Goal: Transaction & Acquisition: Subscribe to service/newsletter

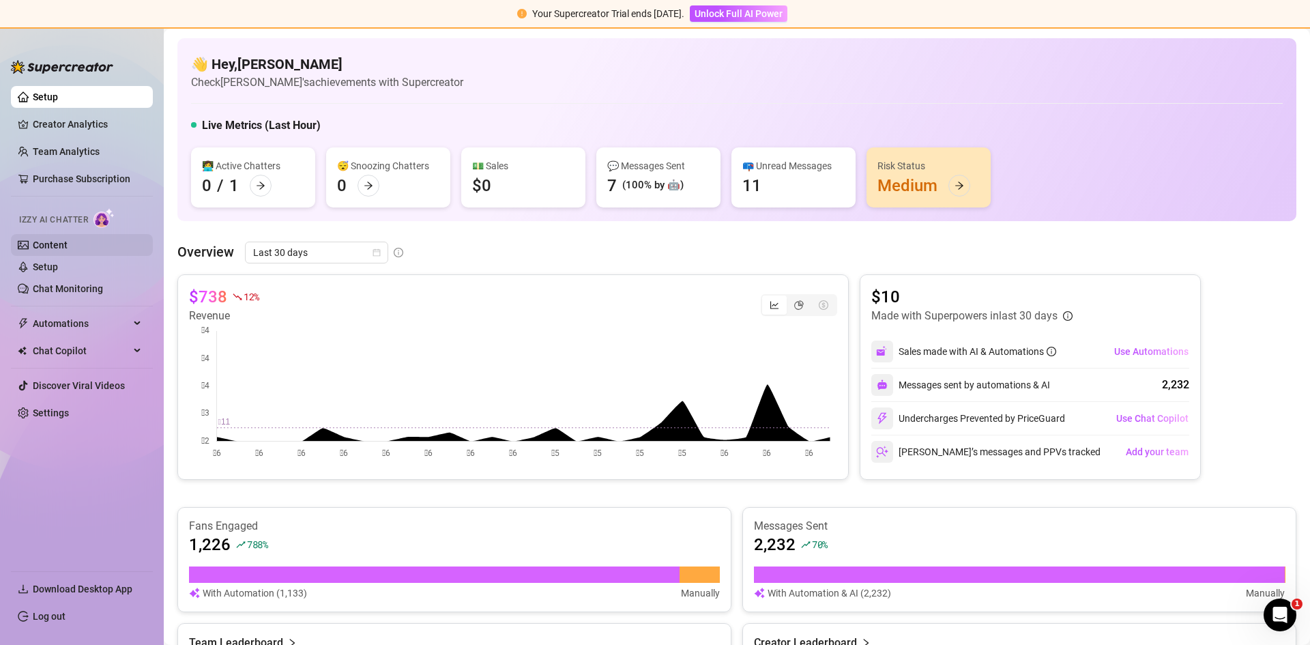
click at [50, 244] on link "Content" at bounding box center [50, 245] width 35 height 11
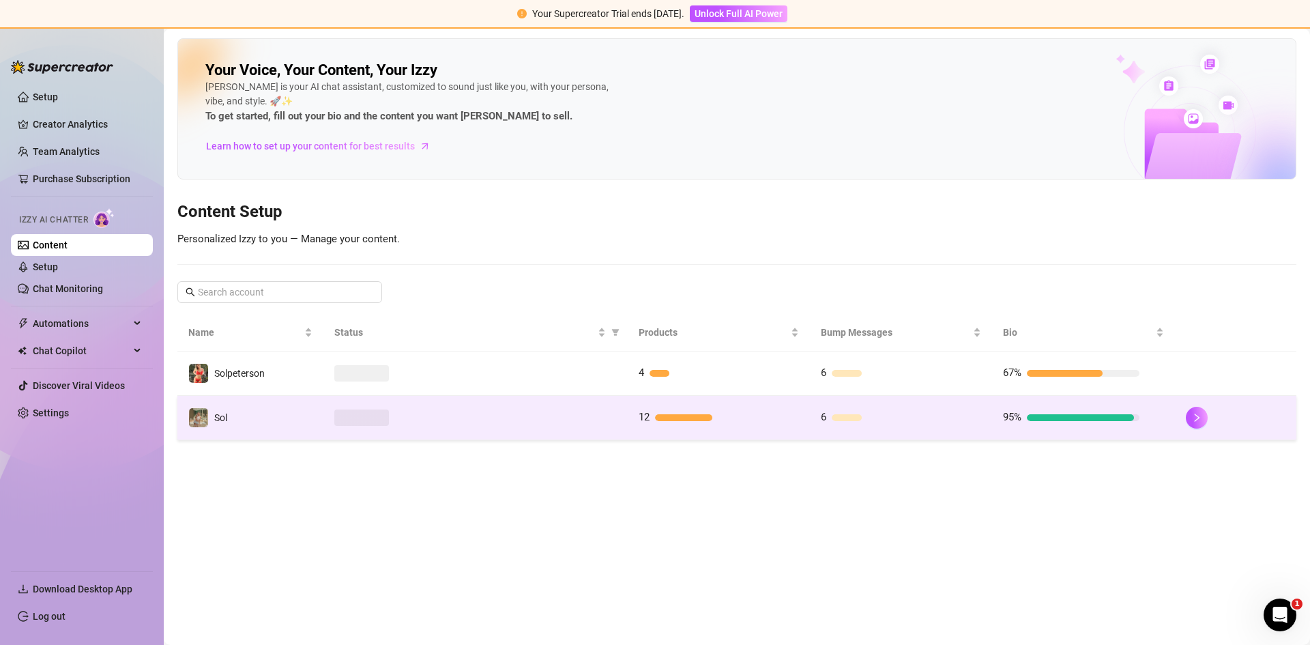
click at [622, 433] on td at bounding box center [475, 418] width 304 height 44
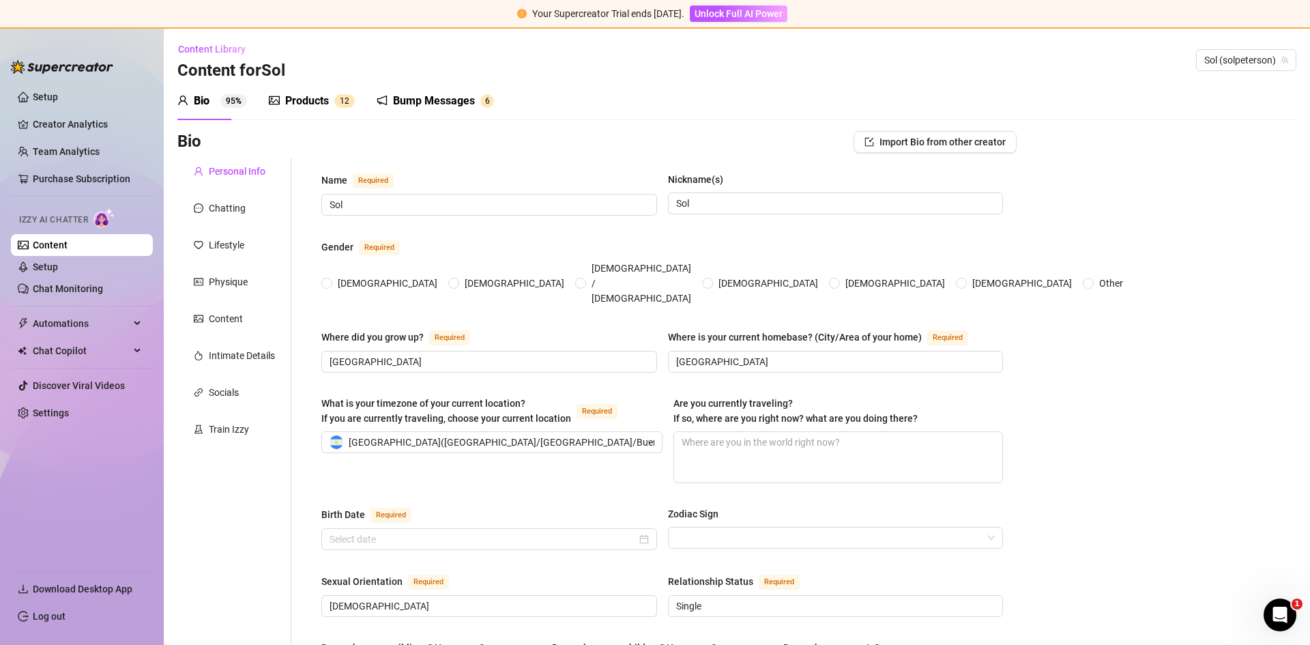
radio input "true"
type input "[DATE]"
click at [70, 287] on link "Chat Monitoring" at bounding box center [68, 288] width 70 height 11
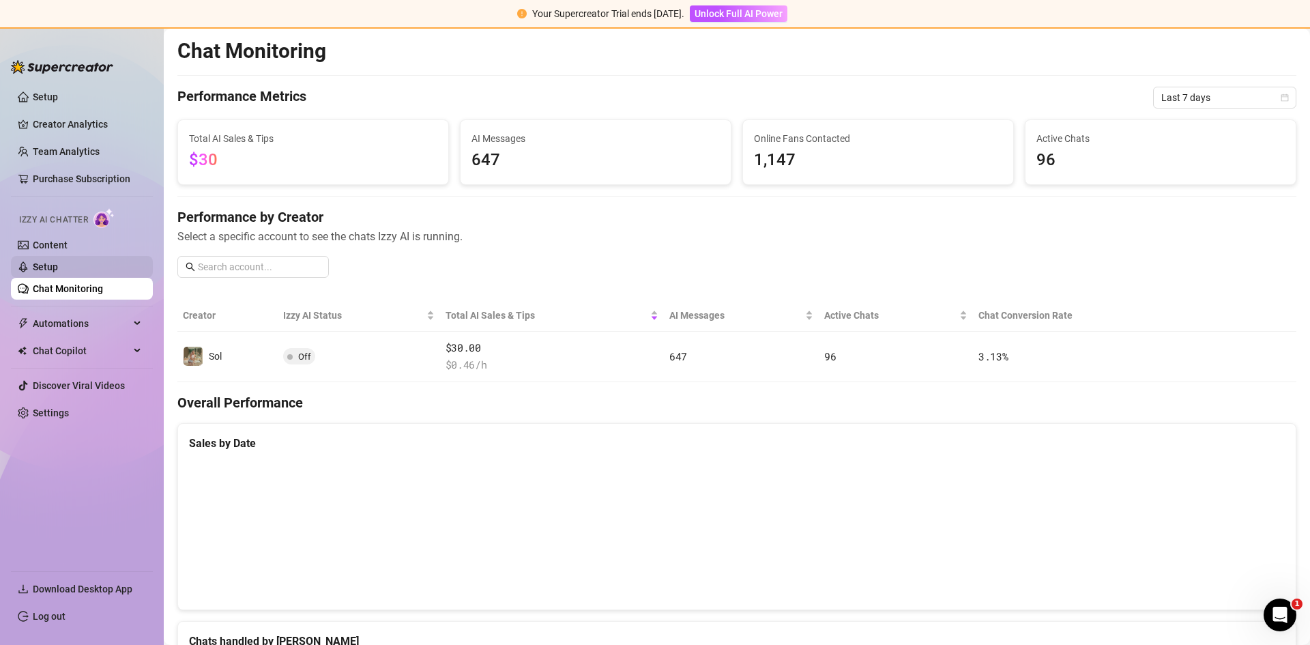
click at [58, 267] on link "Setup" at bounding box center [45, 266] width 25 height 11
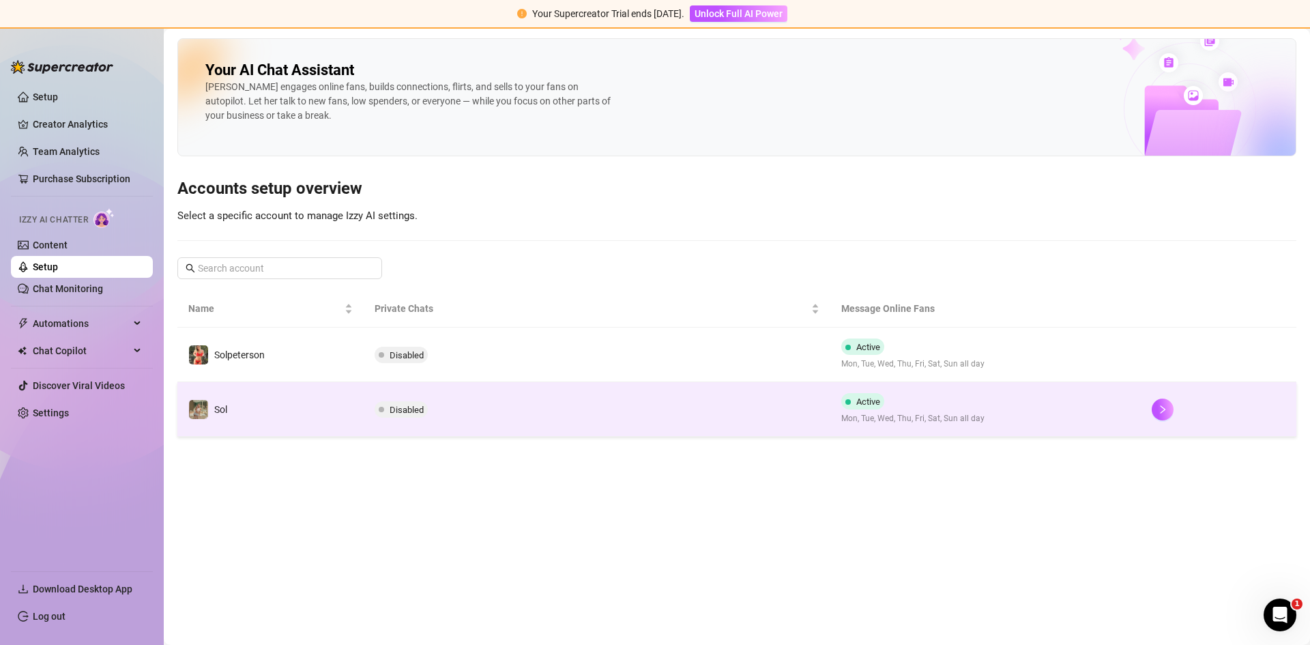
click at [339, 415] on td "Sol" at bounding box center [270, 409] width 186 height 55
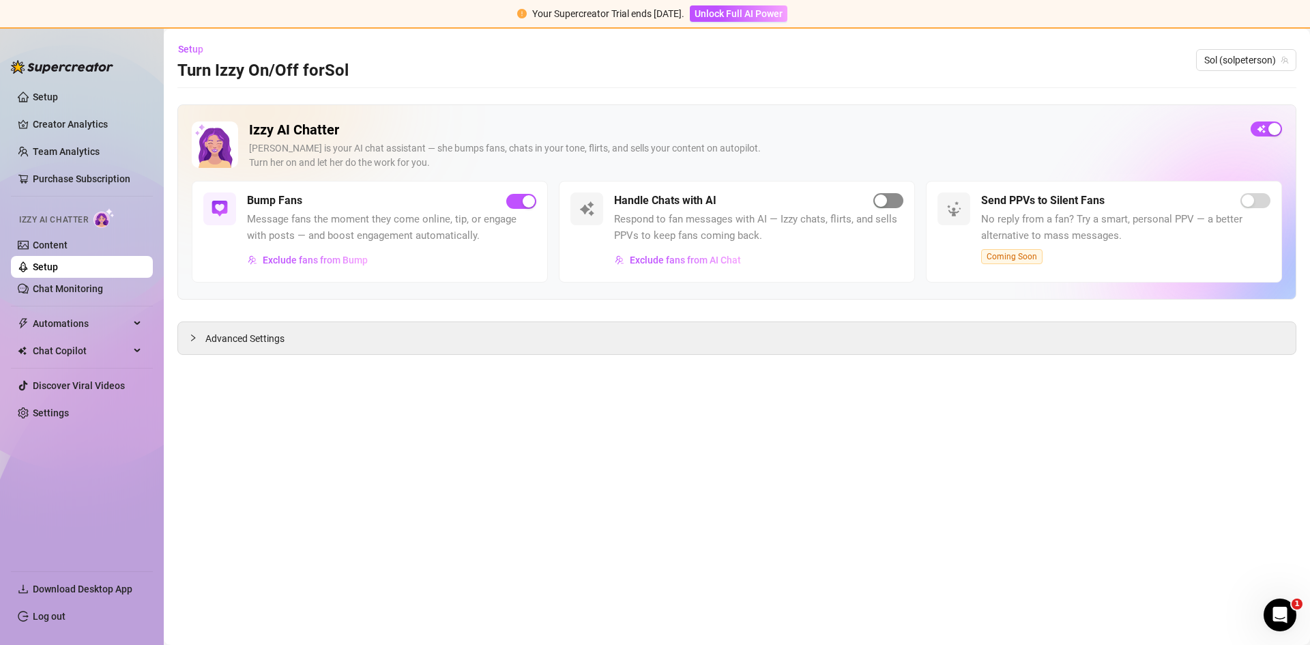
click at [878, 200] on div "button" at bounding box center [881, 200] width 12 height 12
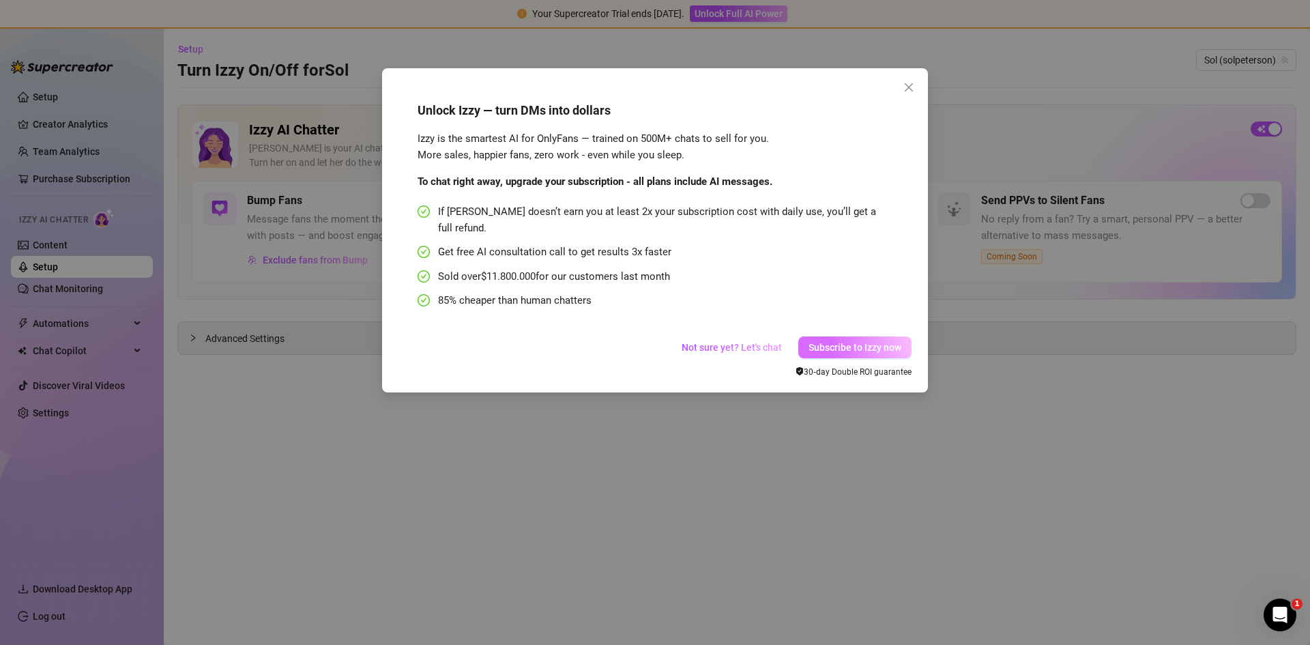
click at [827, 342] on span "Subscribe to Izzy now" at bounding box center [855, 347] width 93 height 11
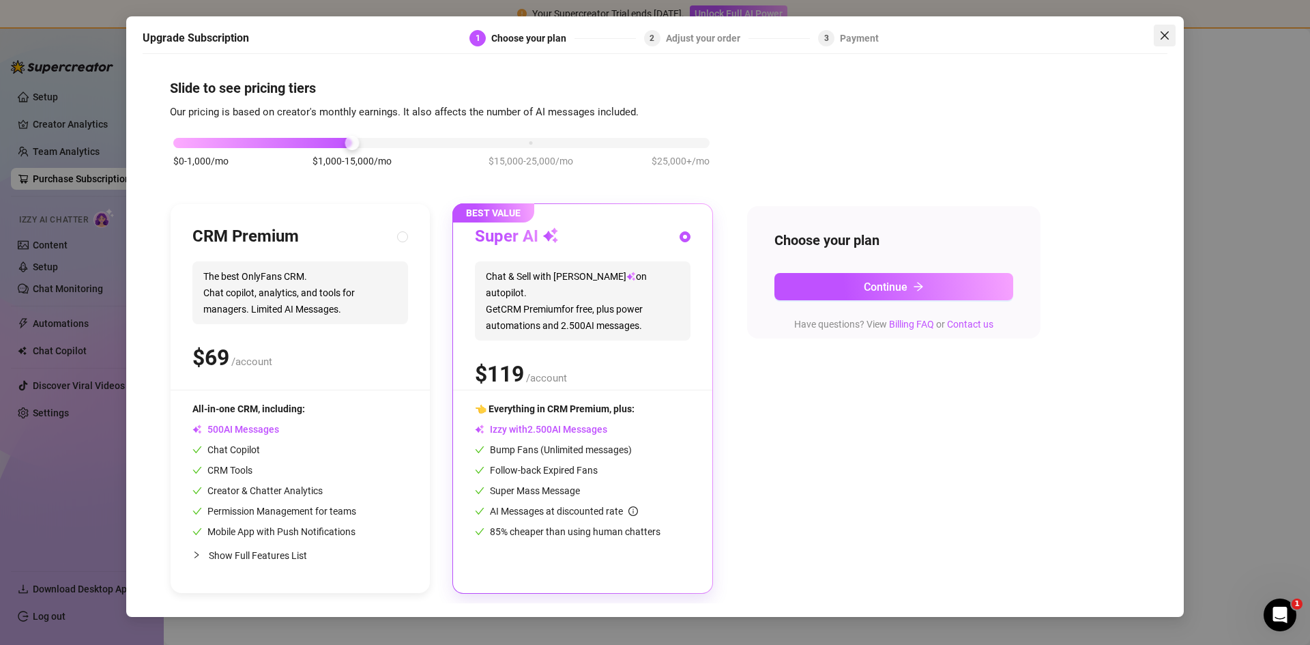
click at [1162, 33] on icon "close" at bounding box center [1164, 35] width 11 height 11
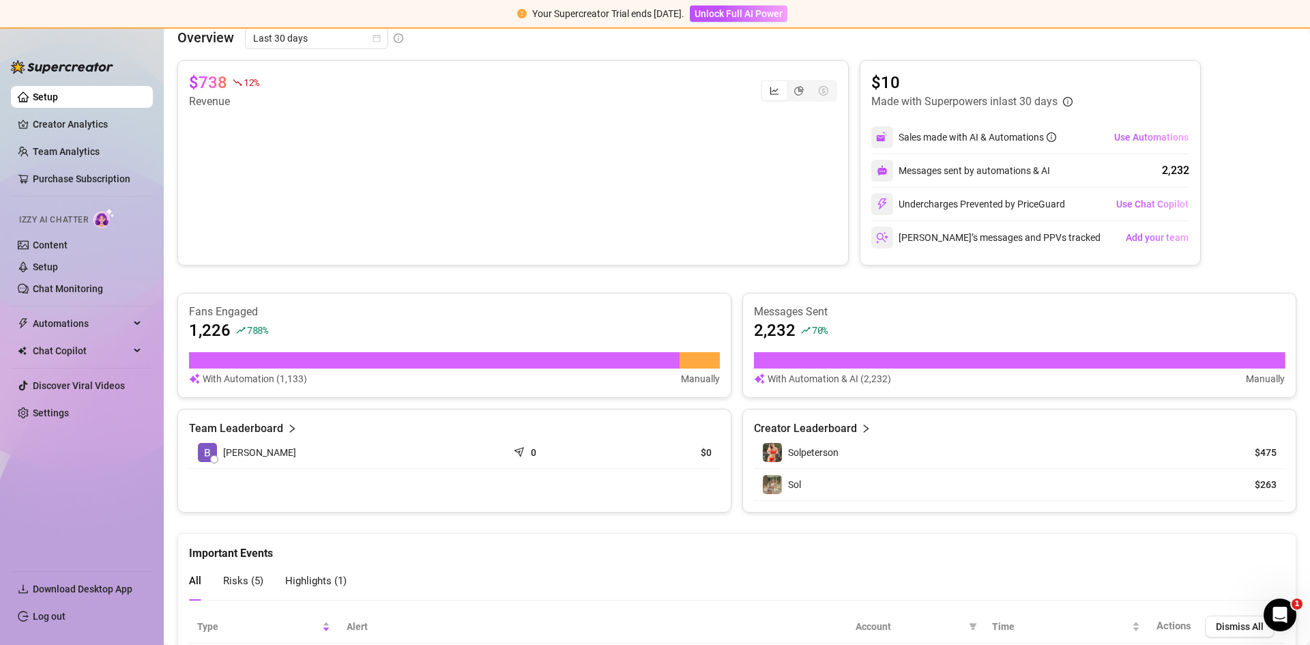
scroll to position [214, 0]
